Goal: Navigation & Orientation: Understand site structure

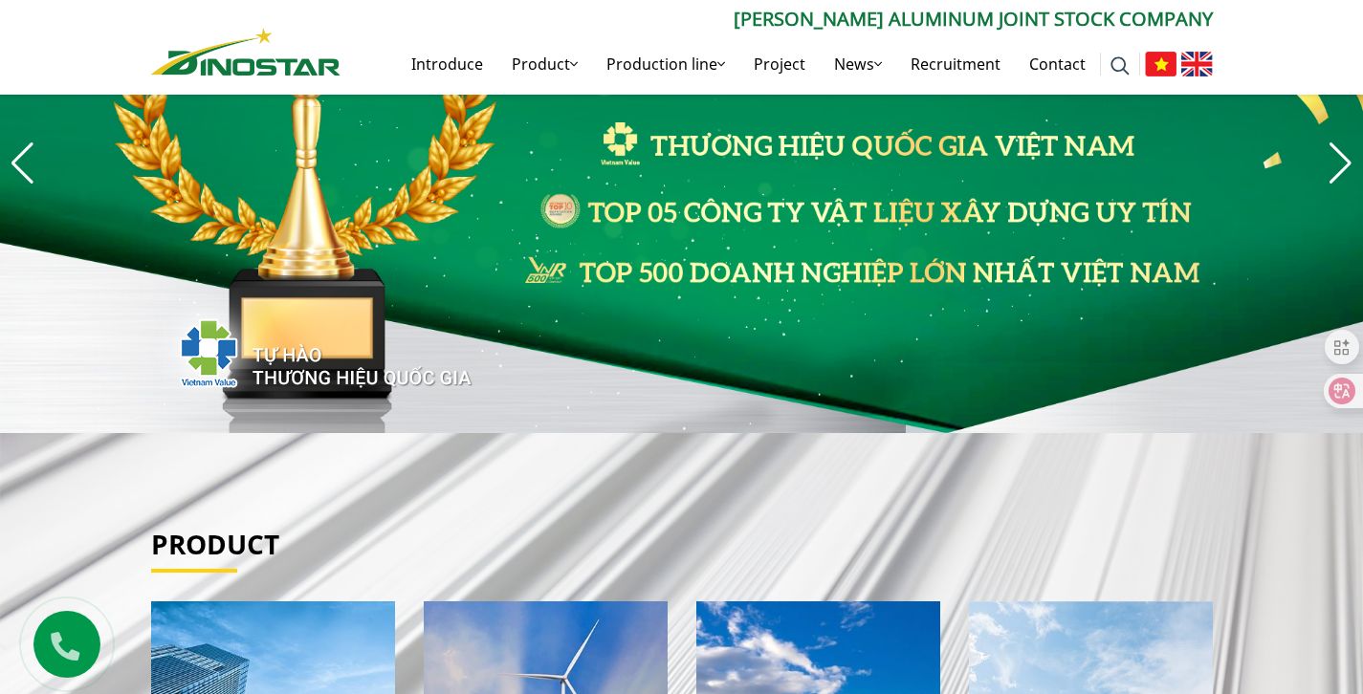
scroll to position [158, 0]
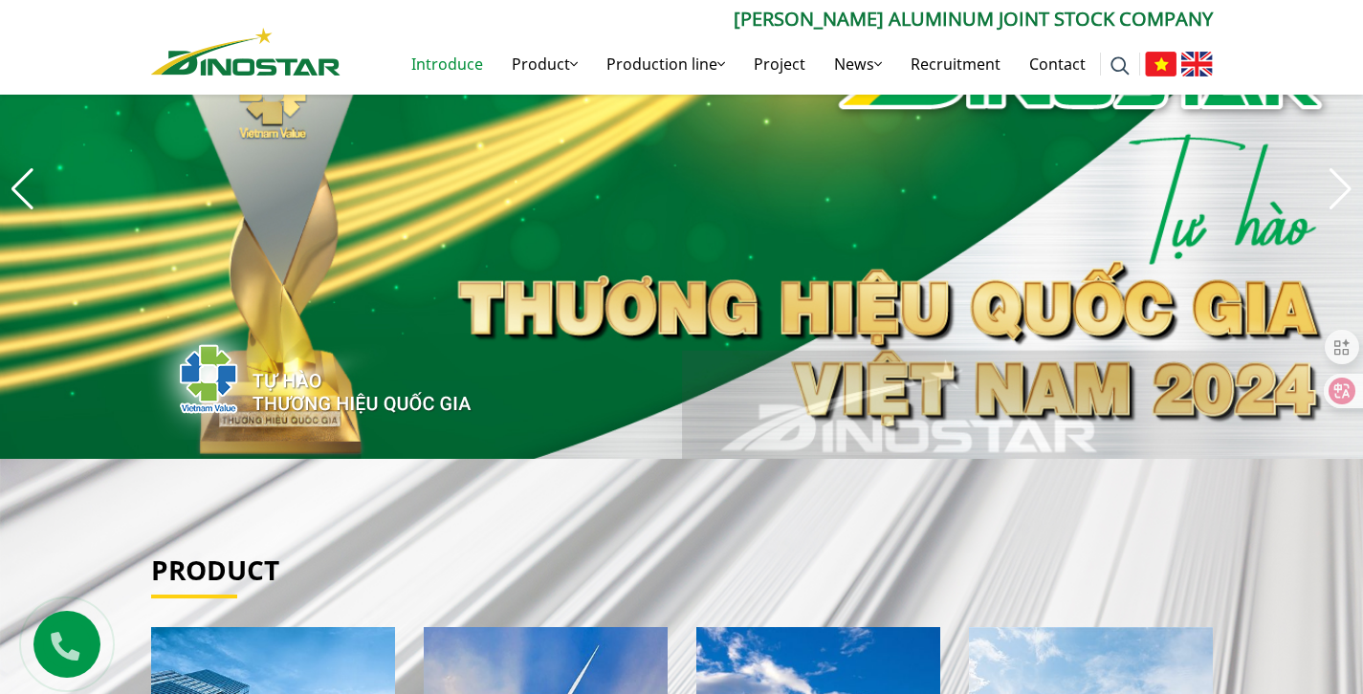
click at [466, 68] on font "Introduce" at bounding box center [447, 64] width 72 height 21
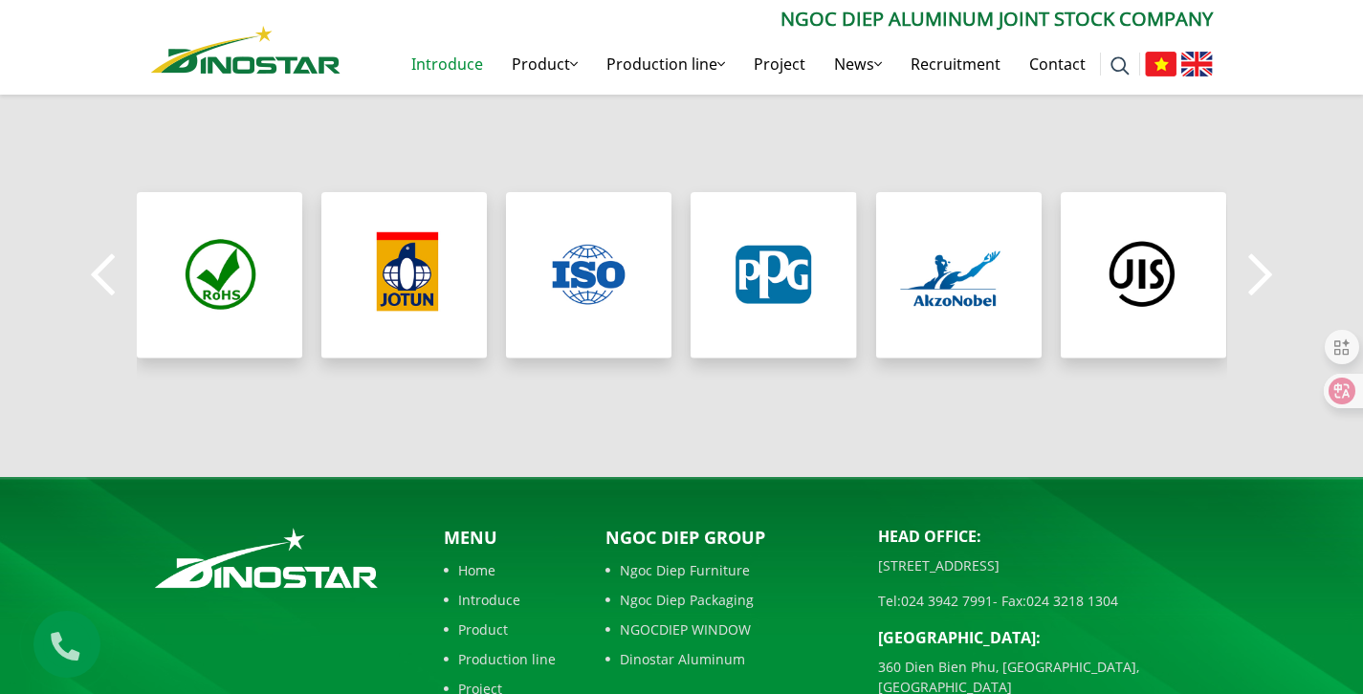
scroll to position [1815, 0]
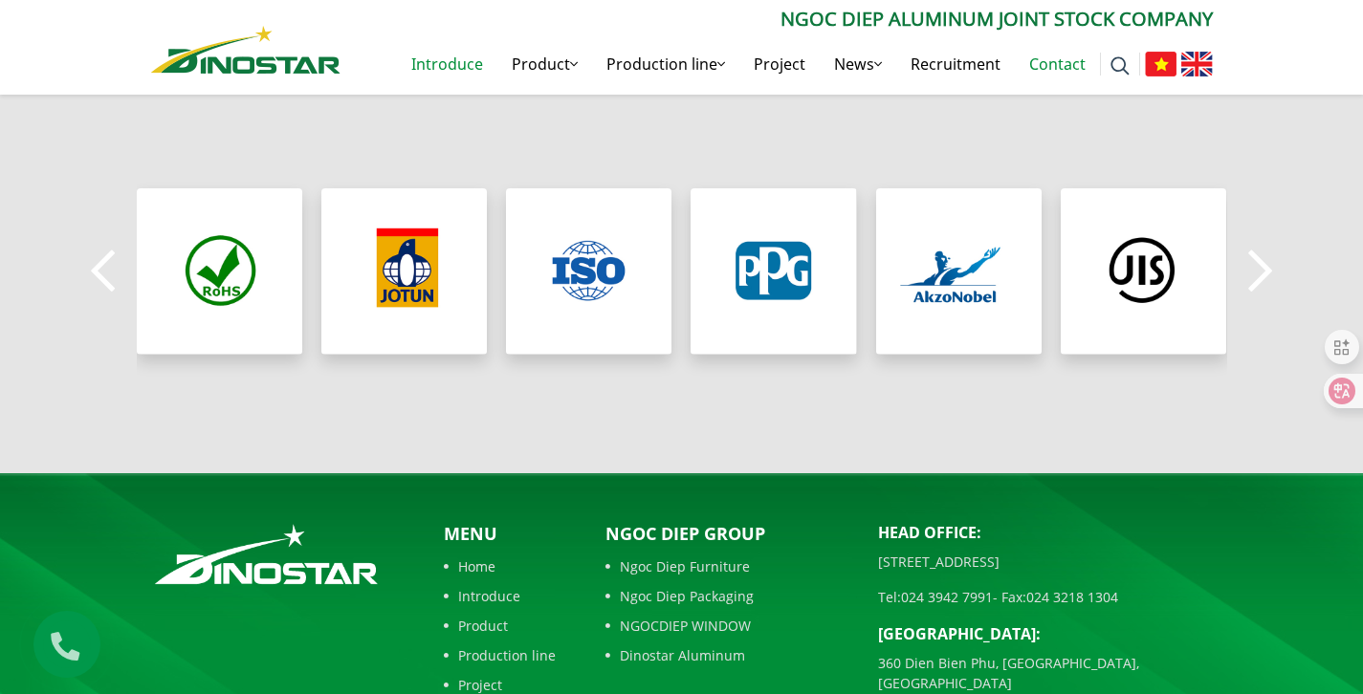
click at [1056, 61] on font "Contact" at bounding box center [1057, 64] width 56 height 21
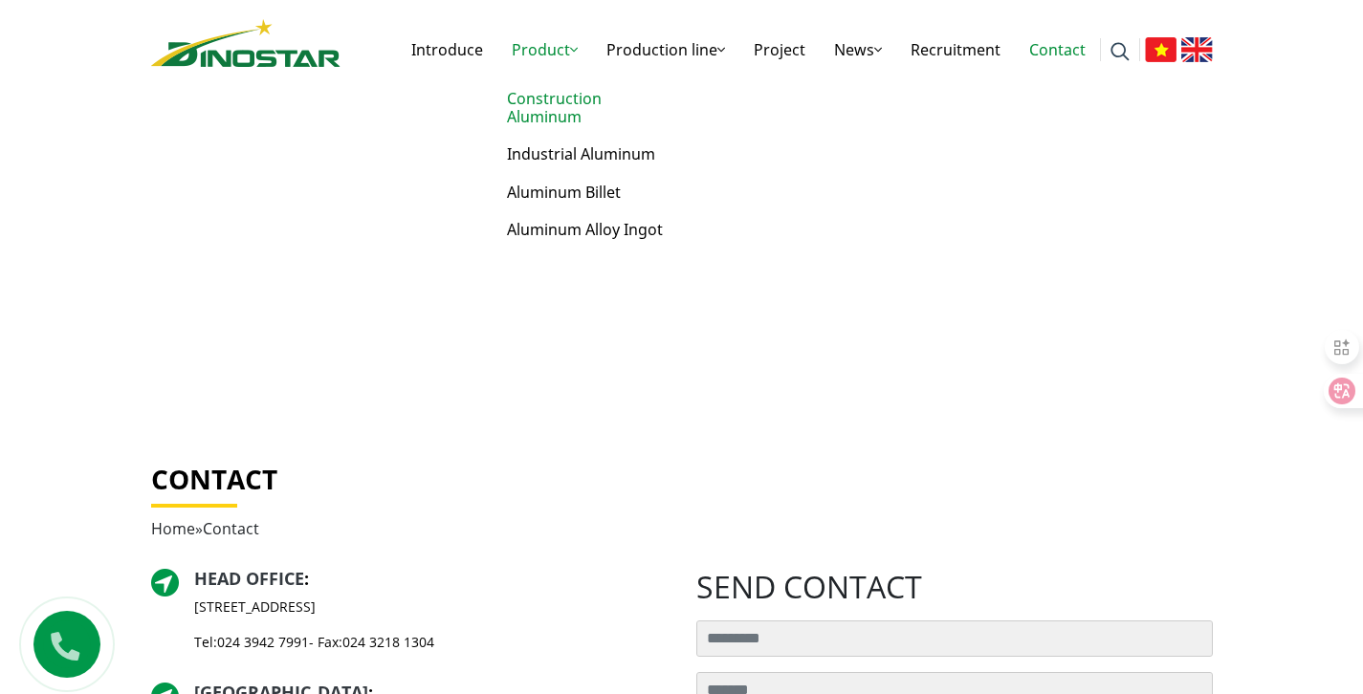
click at [578, 99] on font "Construction Aluminum" at bounding box center [554, 107] width 95 height 39
click at [580, 97] on font "Construction Aluminum" at bounding box center [554, 107] width 95 height 39
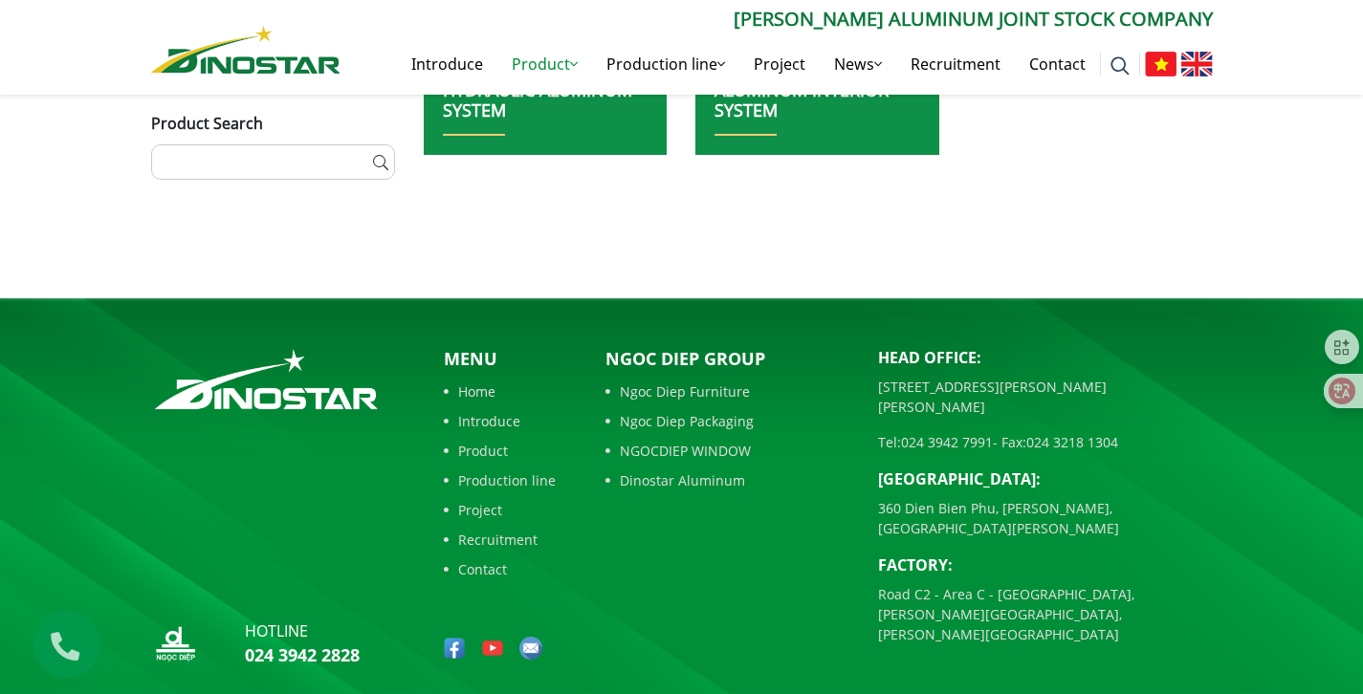
scroll to position [1217, 0]
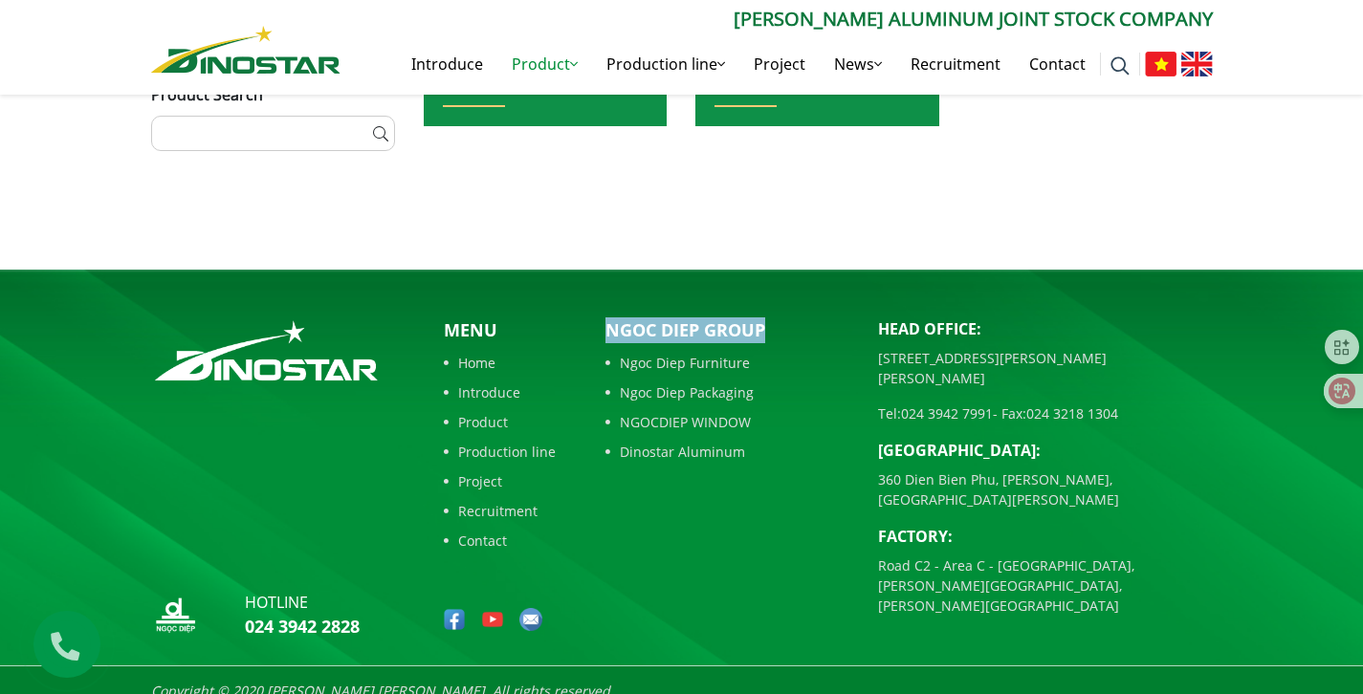
drag, startPoint x: 771, startPoint y: 334, endPoint x: 606, endPoint y: 339, distance: 164.6
click at [606, 339] on p "Ngoc Diep Group" at bounding box center [728, 331] width 244 height 26
copy font "Ngoc Diep Group"
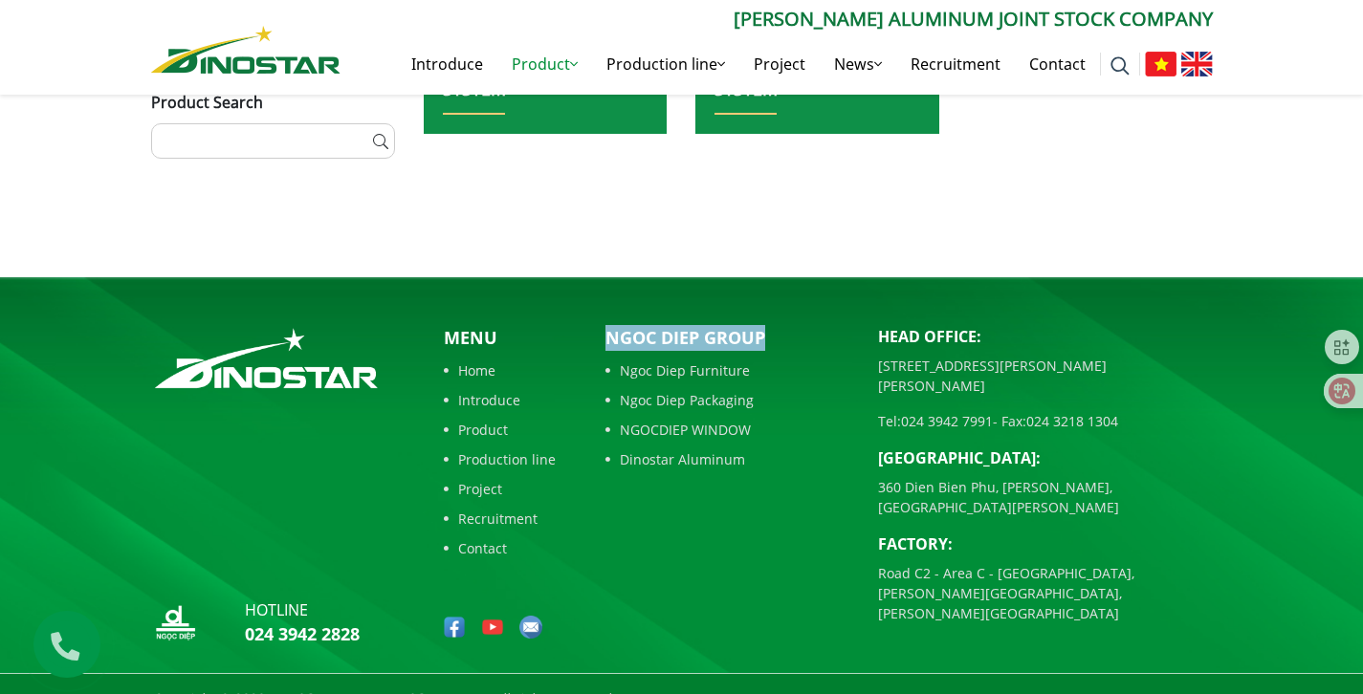
scroll to position [1209, 0]
click at [459, 629] on img at bounding box center [454, 627] width 23 height 23
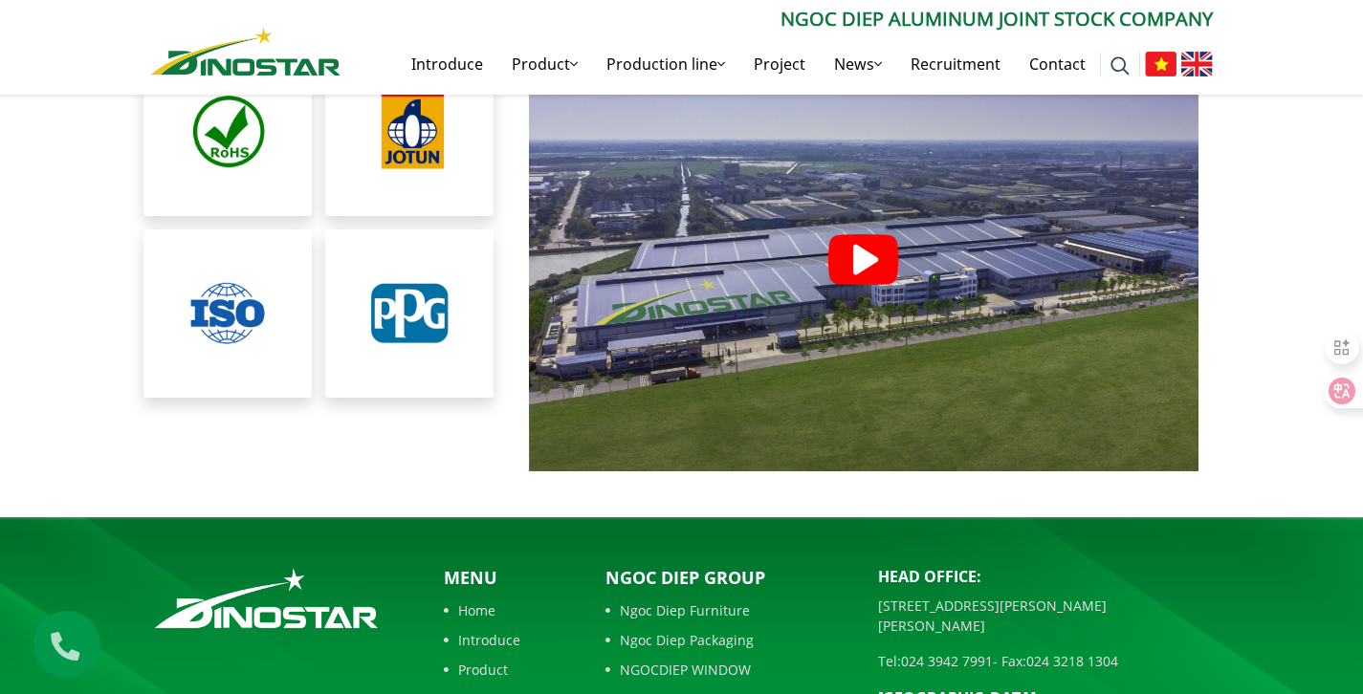
scroll to position [4386, 0]
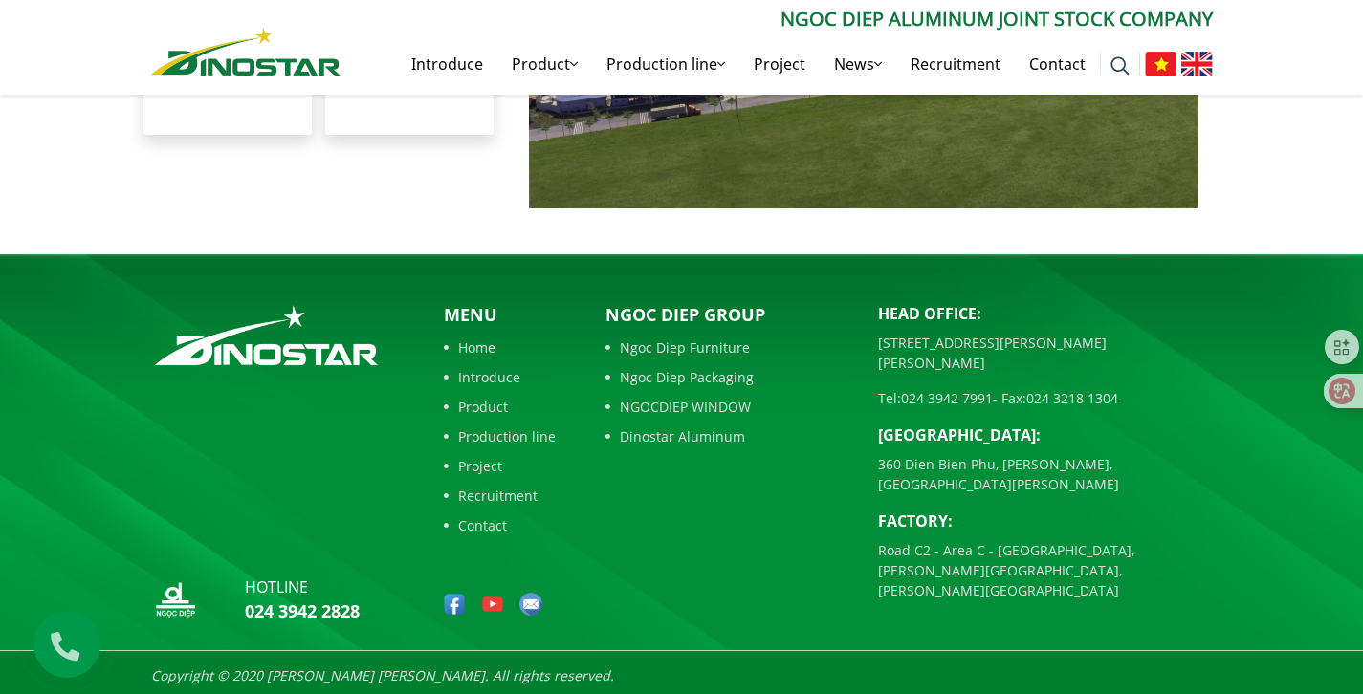
click at [454, 600] on img at bounding box center [454, 604] width 23 height 23
